Goal: Navigation & Orientation: Find specific page/section

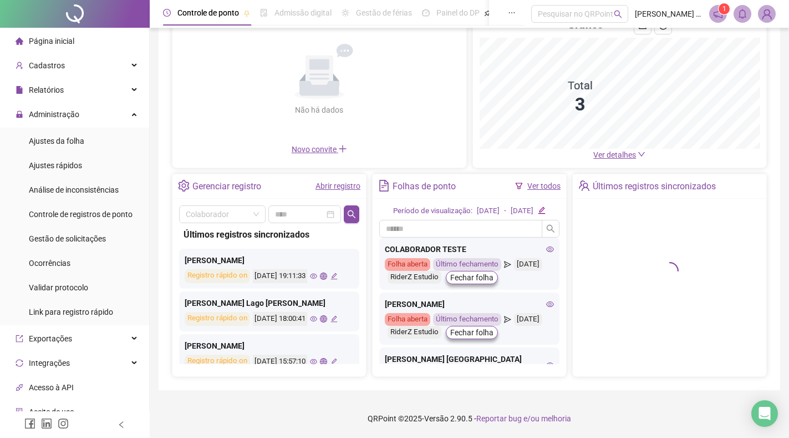
scroll to position [109, 0]
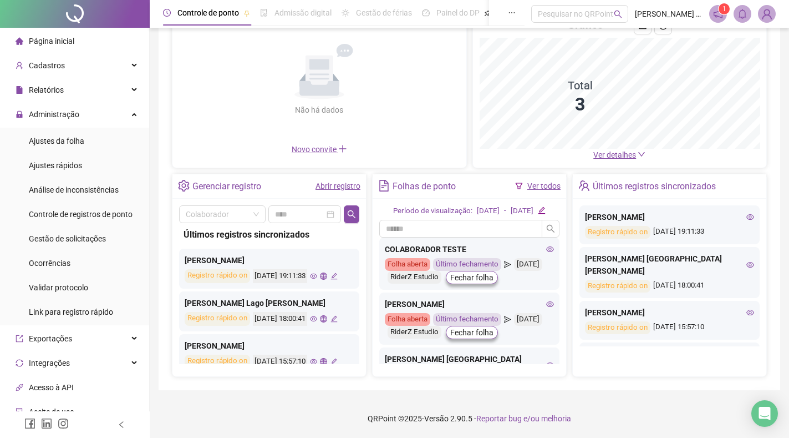
click at [35, 40] on span "Página inicial" at bounding box center [51, 41] width 45 height 9
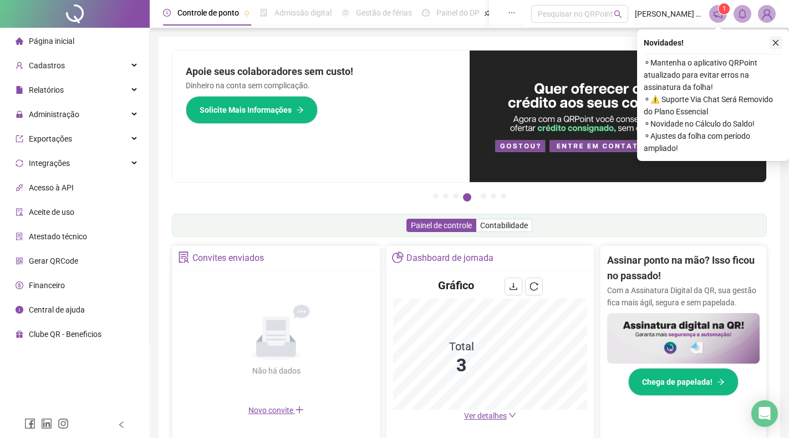
click at [776, 45] on icon "close" at bounding box center [776, 43] width 8 height 8
click at [776, 42] on icon "close" at bounding box center [776, 43] width 6 height 6
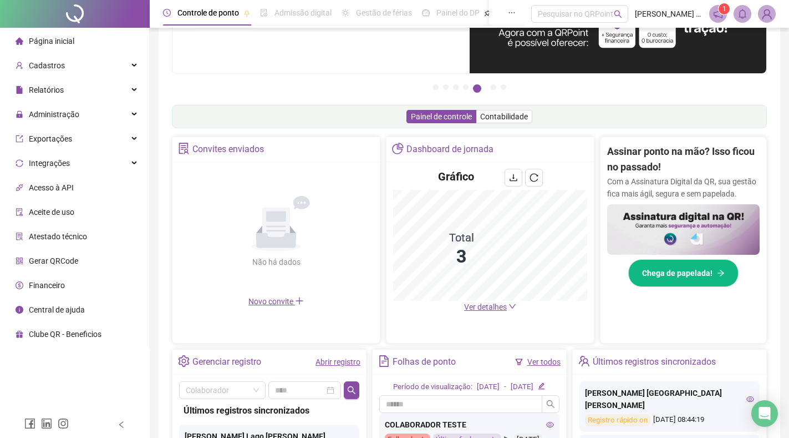
scroll to position [144, 0]
